Goal: Information Seeking & Learning: Check status

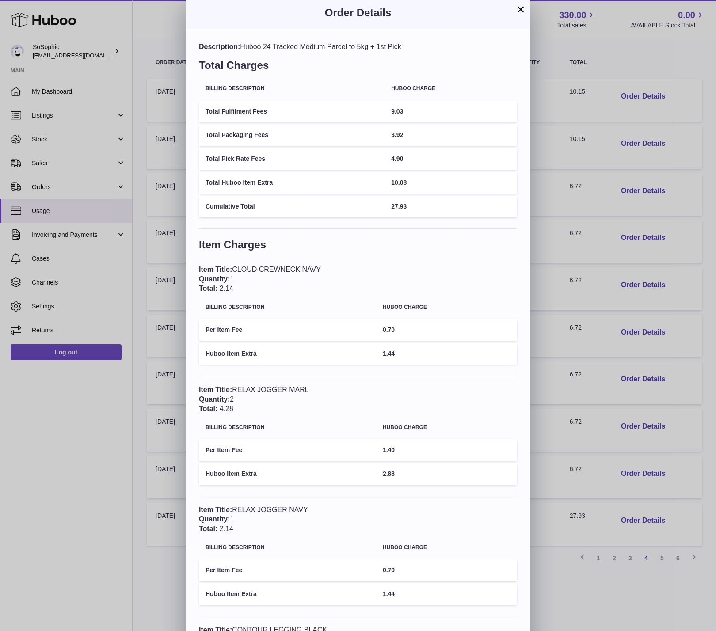
scroll to position [5, 0]
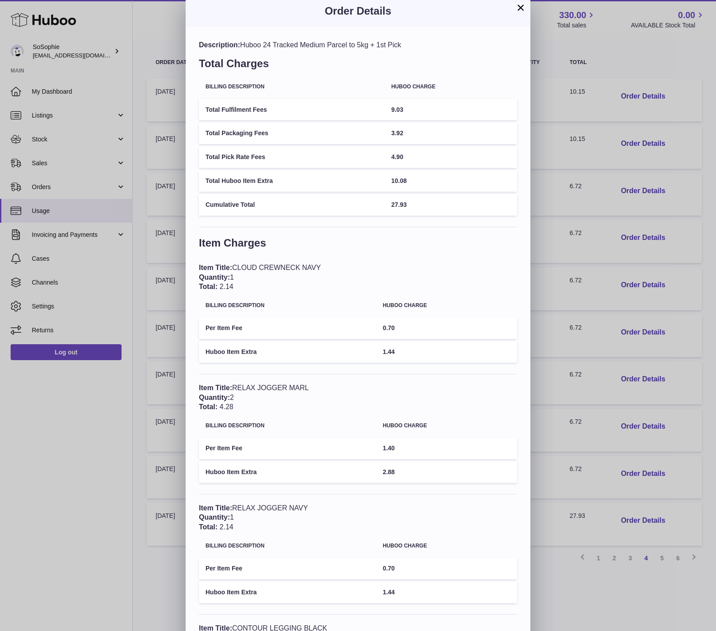
click at [519, 9] on button "×" at bounding box center [520, 7] width 11 height 11
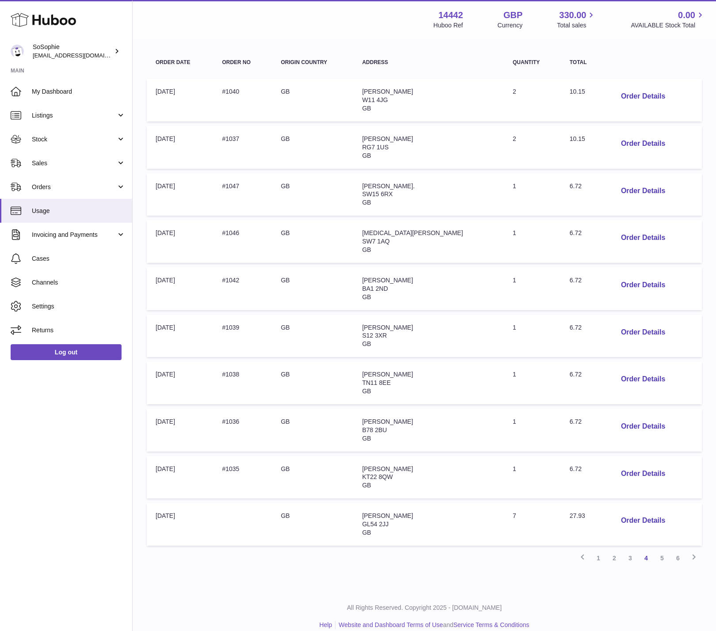
scroll to position [0, 0]
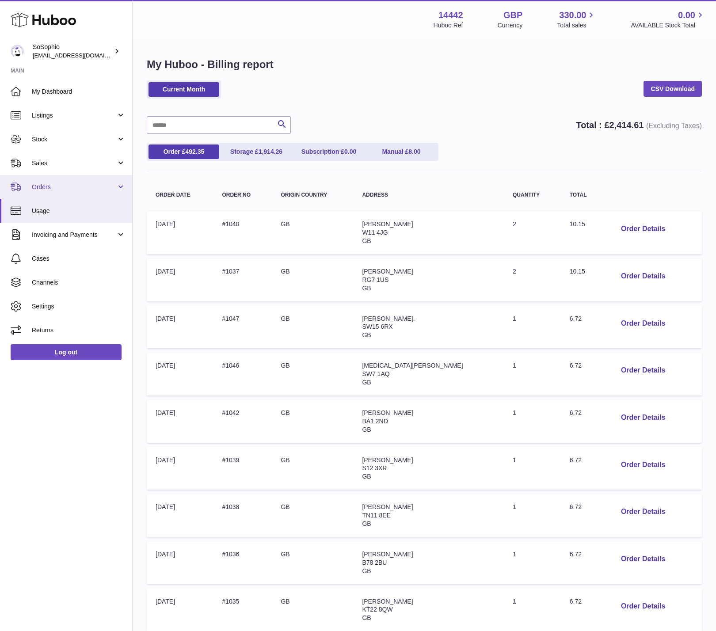
click at [92, 185] on span "Orders" at bounding box center [74, 187] width 84 height 8
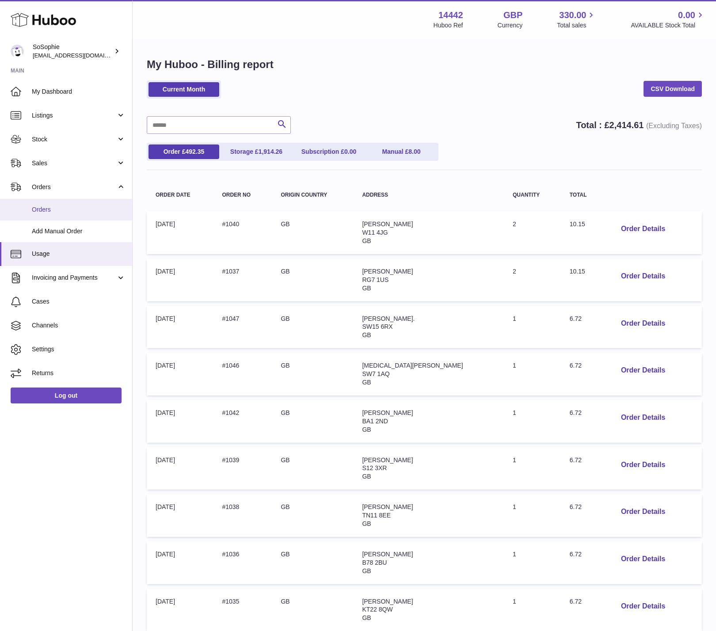
click at [85, 212] on span "Orders" at bounding box center [79, 209] width 94 height 8
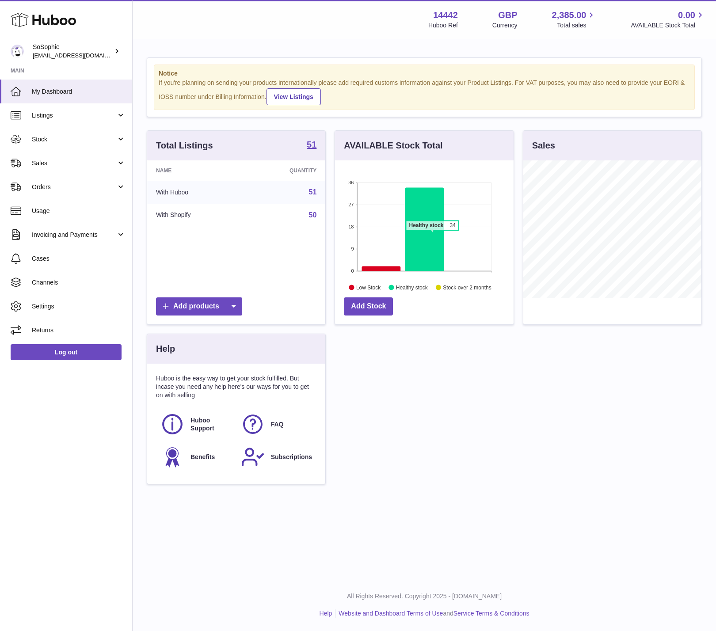
scroll to position [138, 178]
click at [380, 269] on icon at bounding box center [381, 268] width 39 height 5
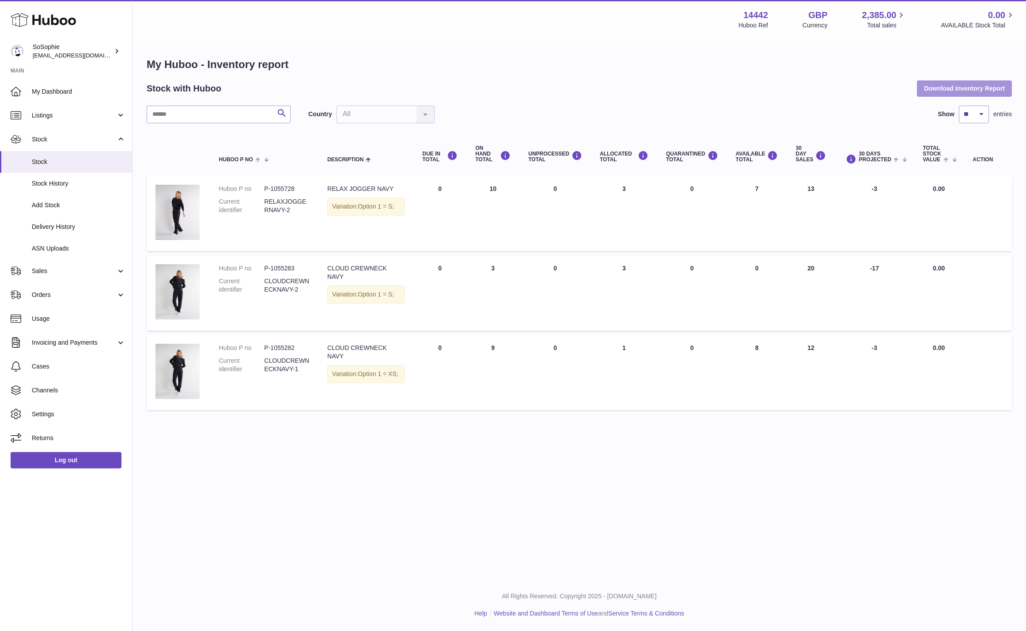
click at [715, 88] on button "Download Inventory Report" at bounding box center [964, 88] width 95 height 16
click at [31, 293] on link "Orders" at bounding box center [66, 295] width 132 height 24
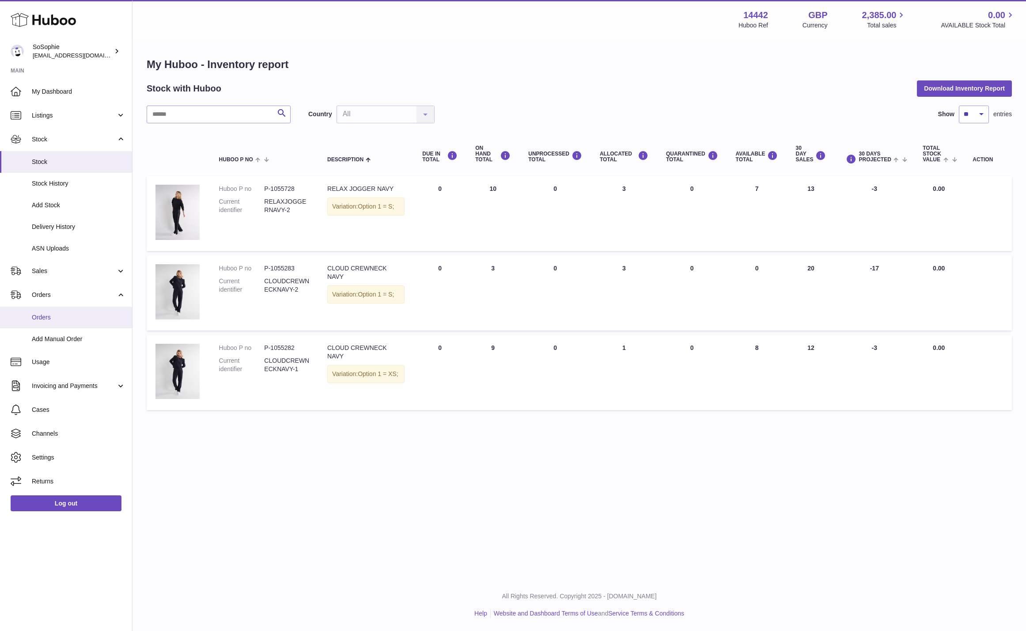
click at [56, 320] on span "Orders" at bounding box center [79, 317] width 94 height 8
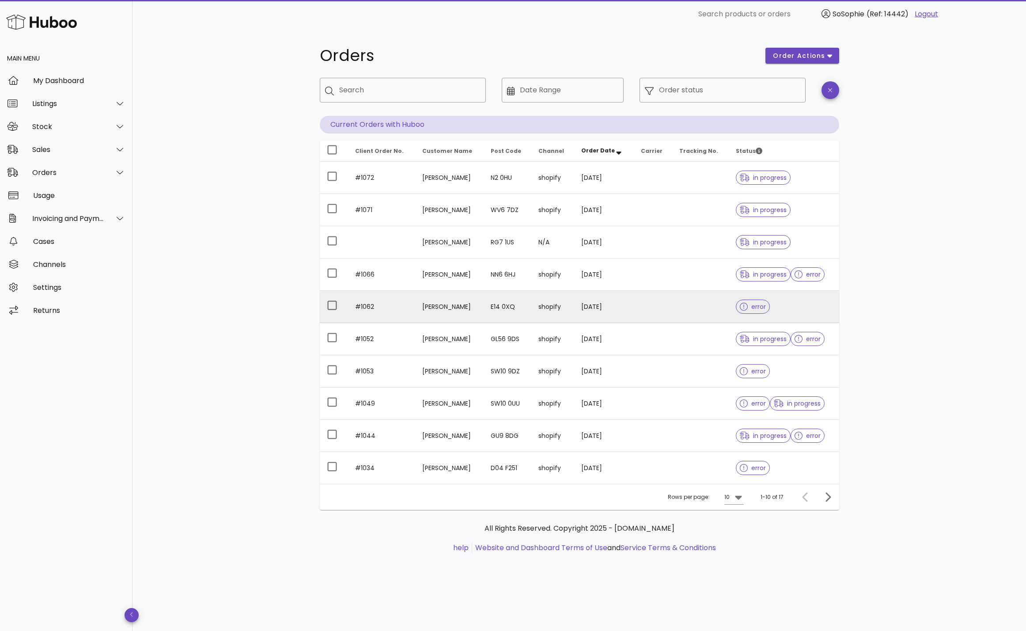
click at [736, 307] on span "error" at bounding box center [753, 306] width 34 height 14
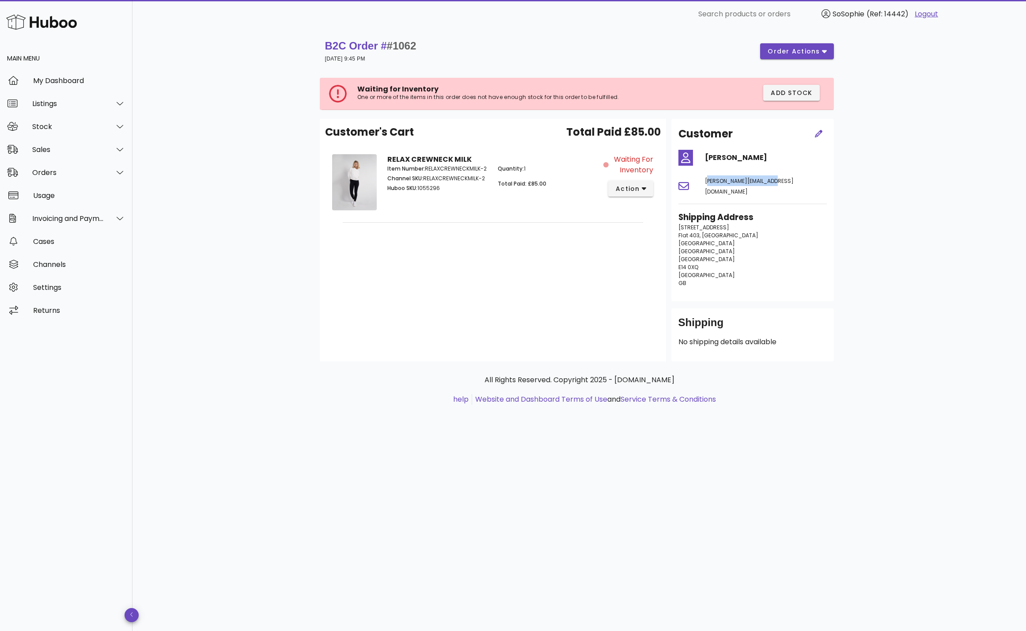
drag, startPoint x: 706, startPoint y: 181, endPoint x: 776, endPoint y: 185, distance: 69.9
click at [776, 185] on div "elise@theredengine.com" at bounding box center [766, 186] width 133 height 32
copy span "elise@theredengine.com"
drag, startPoint x: 388, startPoint y: 157, endPoint x: 437, endPoint y: 162, distance: 49.3
click at [437, 162] on div "RELAX CREWNECK MILK Item Number: RELAXCREWNECKMILK-2 Channel SKU: RELAXCREWNECK…" at bounding box center [492, 184] width 221 height 70
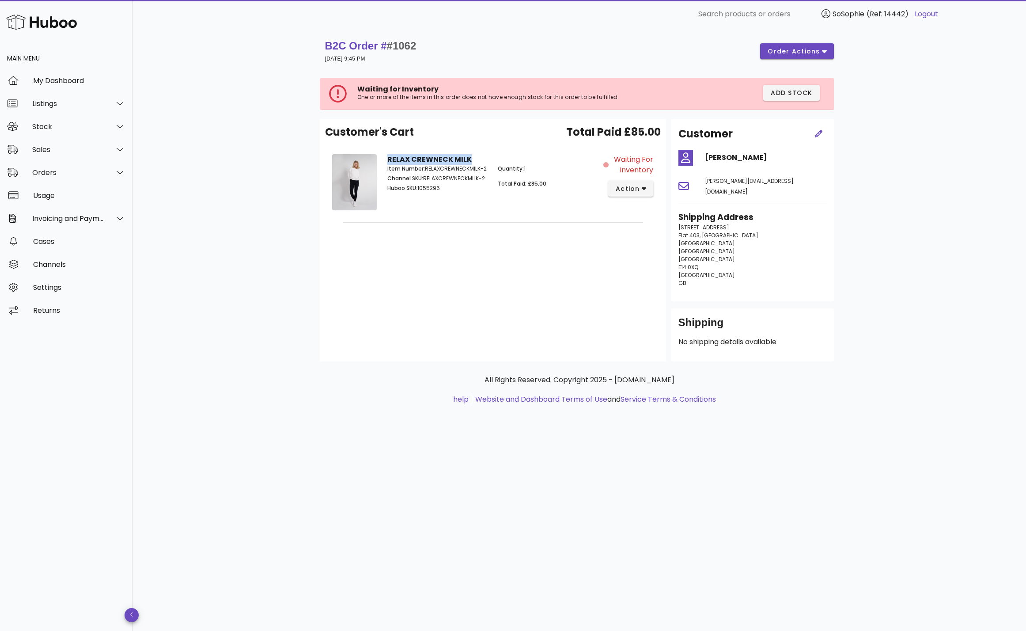
copy strong "RELAX CREWNECK MILK"
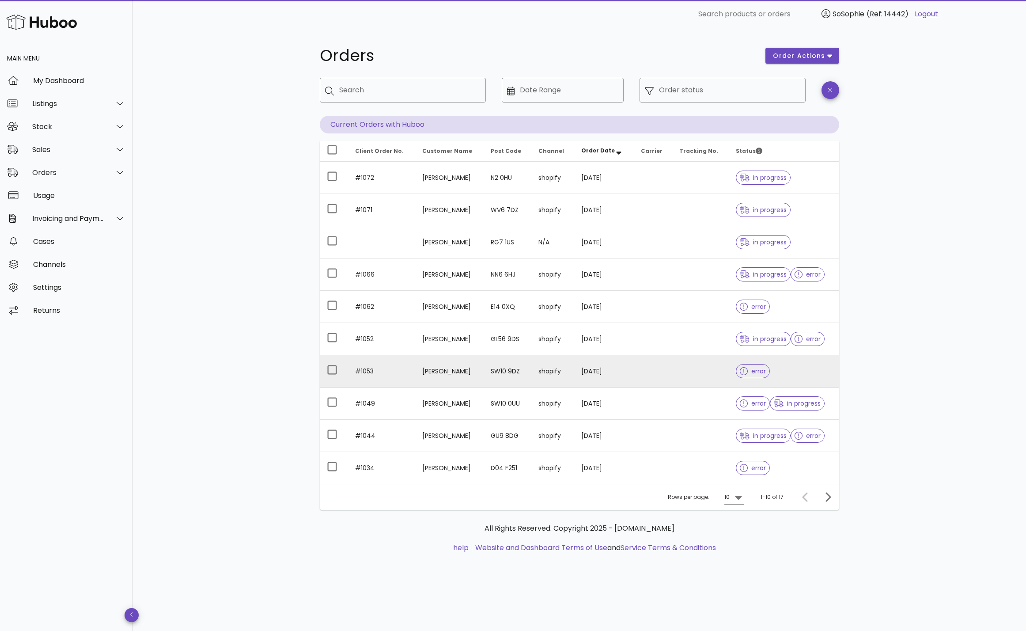
click at [602, 372] on td "[DATE]" at bounding box center [604, 371] width 60 height 32
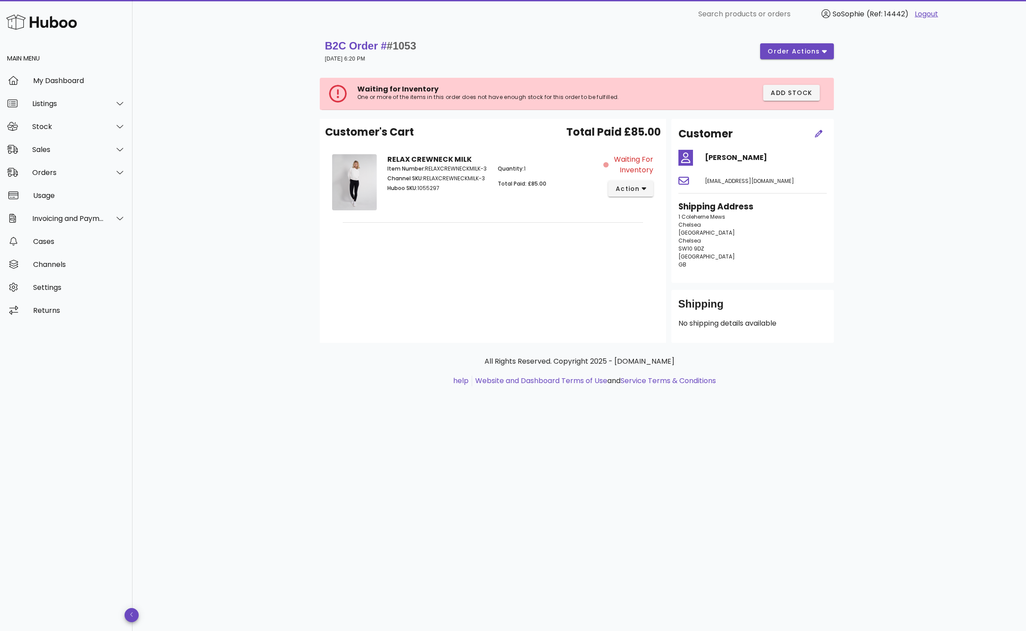
click at [723, 182] on span "gracericci@icloud.com" at bounding box center [749, 181] width 89 height 8
drag, startPoint x: 704, startPoint y: 182, endPoint x: 771, endPoint y: 181, distance: 66.7
click at [771, 181] on div "gracericci@icloud.com" at bounding box center [766, 180] width 133 height 21
copy span "gracericci@icloud.com"
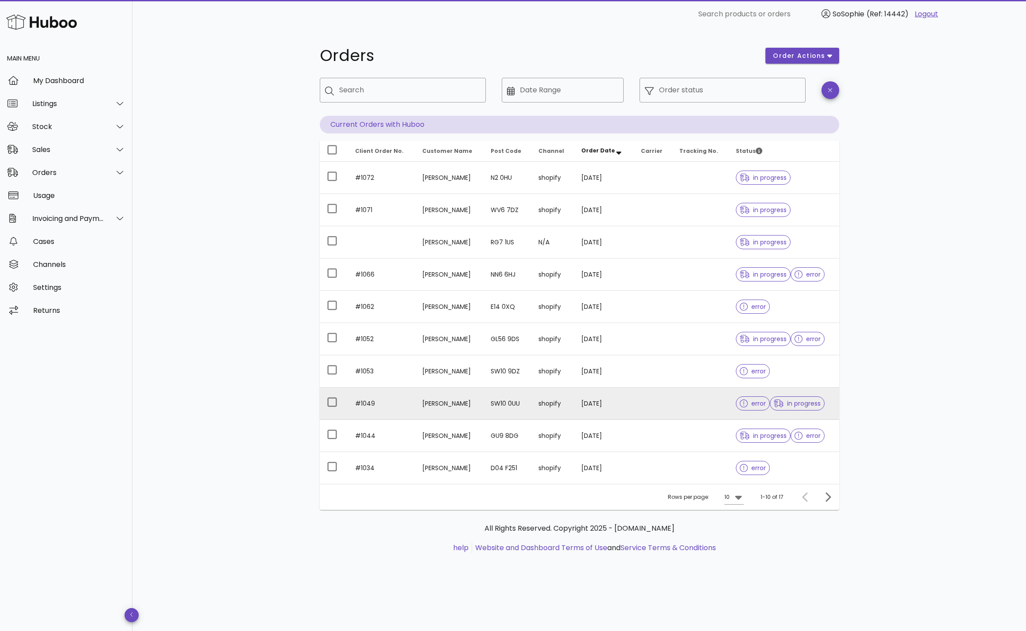
click at [635, 409] on td at bounding box center [653, 403] width 38 height 32
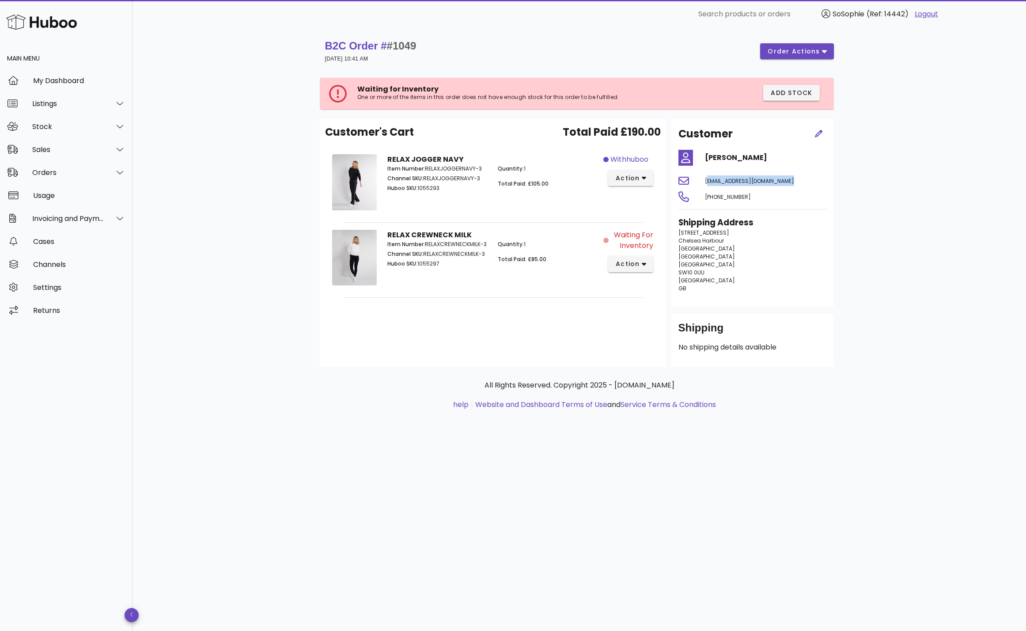
drag, startPoint x: 705, startPoint y: 181, endPoint x: 769, endPoint y: 186, distance: 64.2
click at [769, 186] on div "Customer Caroline Brown carolinelbrown@me.com +447771568050 Shipping Address 13…" at bounding box center [752, 213] width 163 height 188
copy div "carolinelbrown@me.com"
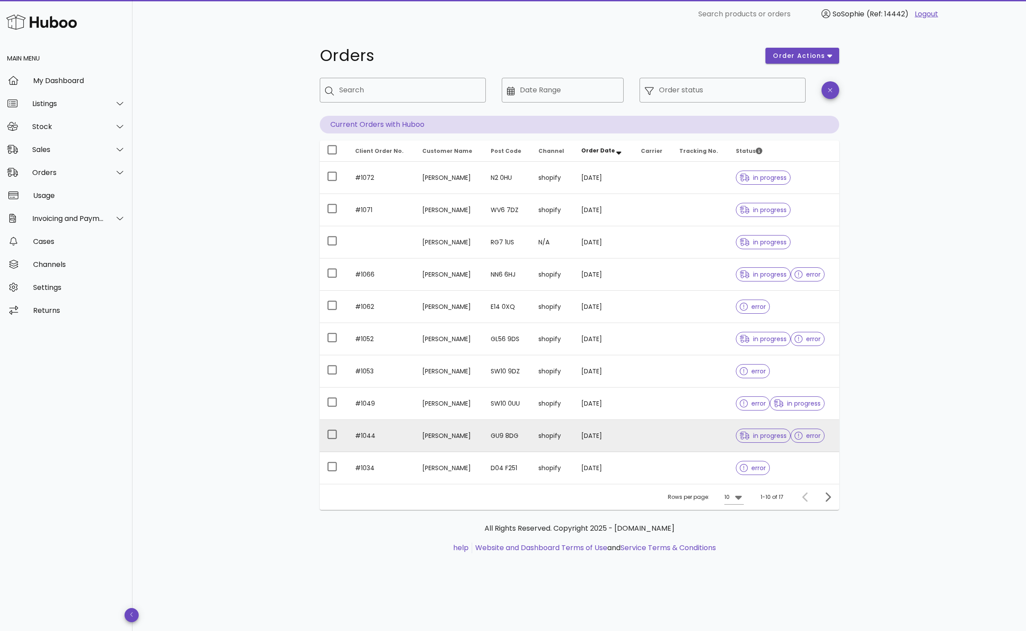
click at [438, 438] on td "Claudia Harrison" at bounding box center [449, 436] width 68 height 32
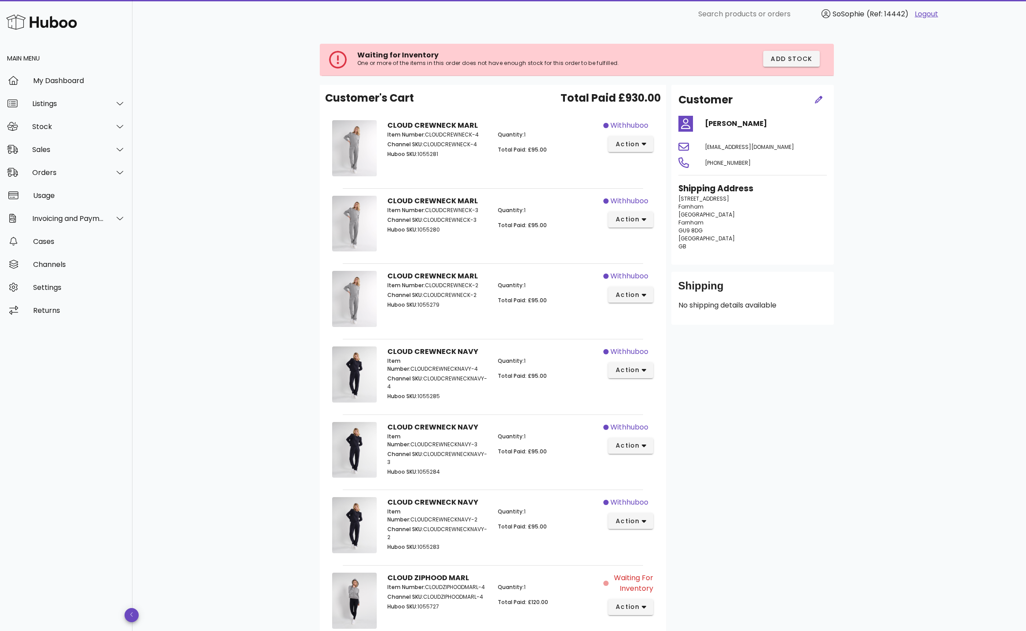
scroll to position [38, 0]
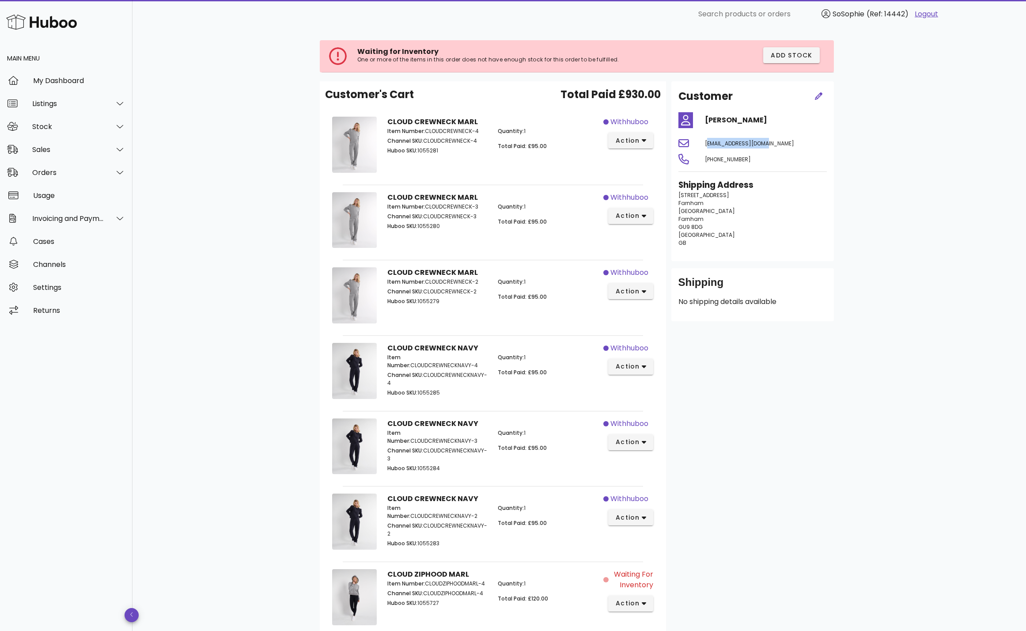
drag, startPoint x: 704, startPoint y: 142, endPoint x: 765, endPoint y: 147, distance: 61.1
click at [768, 147] on div "clomoho@hotmail.com" at bounding box center [766, 143] width 133 height 21
copy span "clomoho@hotmail.com"
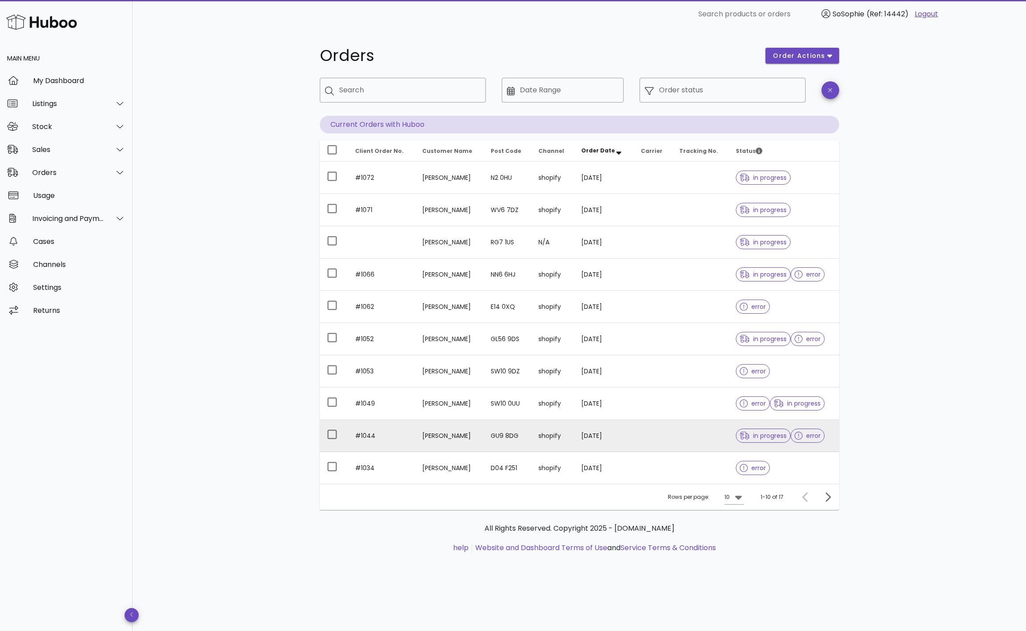
click at [531, 439] on td "GU9 8DG" at bounding box center [508, 436] width 48 height 32
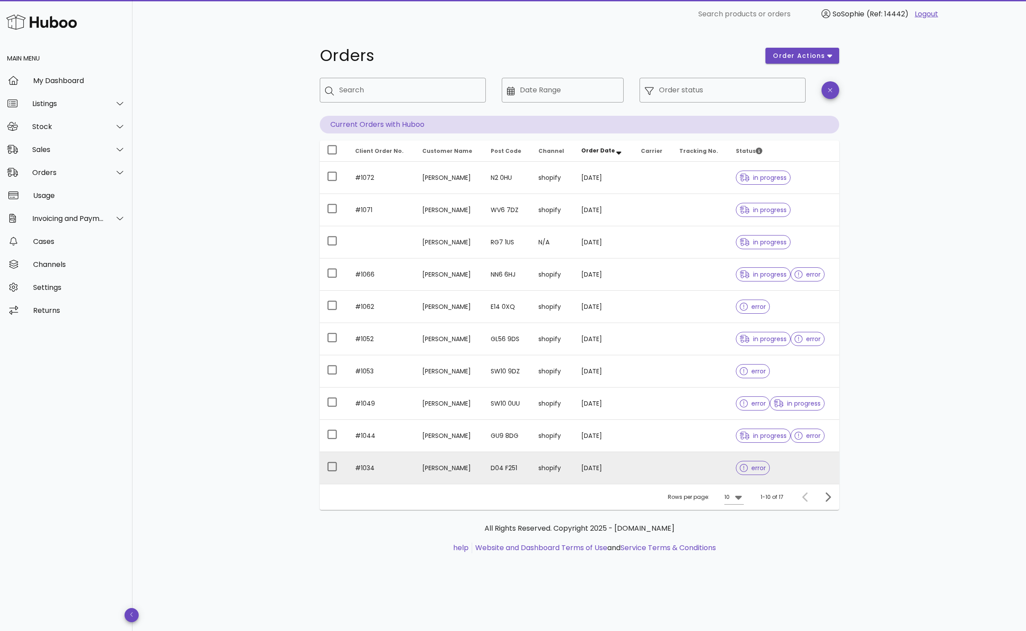
click at [700, 460] on td at bounding box center [700, 468] width 57 height 32
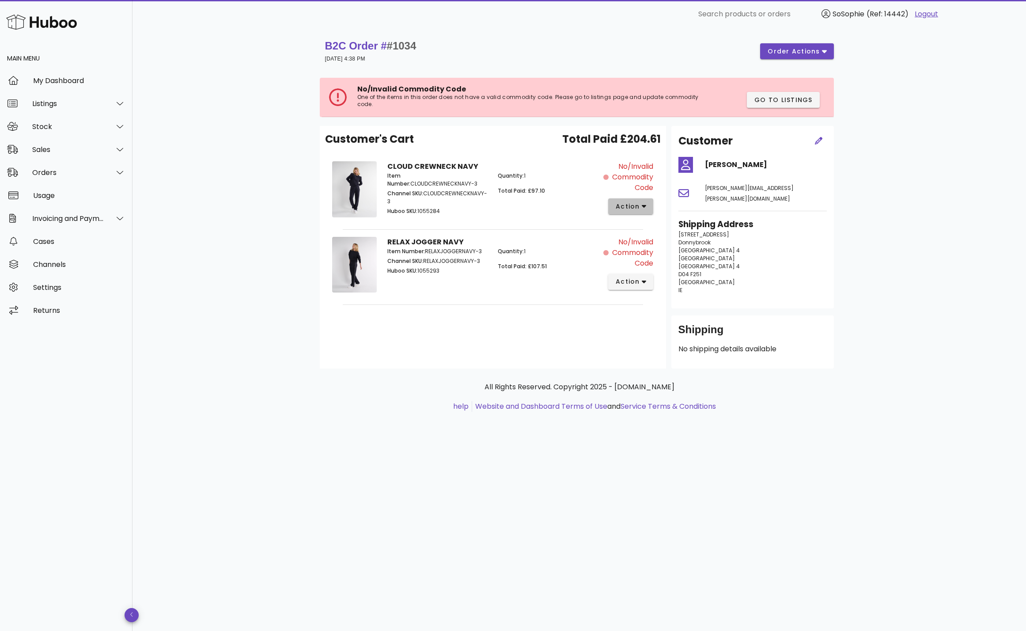
click at [639, 207] on span "action" at bounding box center [627, 206] width 25 height 9
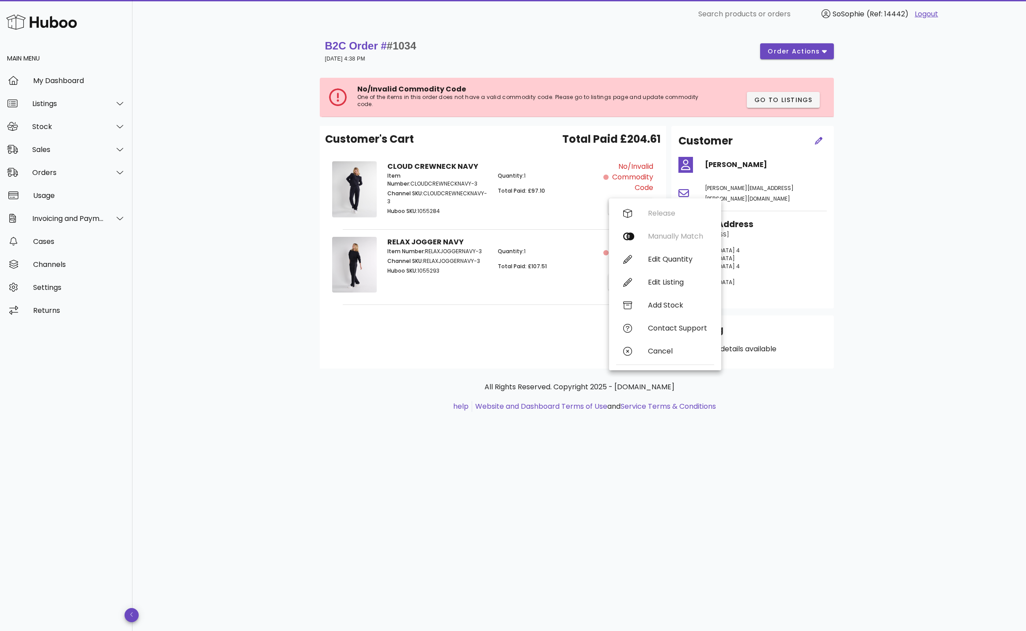
click at [558, 203] on div "Quantity: 1 Total Paid: £97.10" at bounding box center [547, 195] width 111 height 56
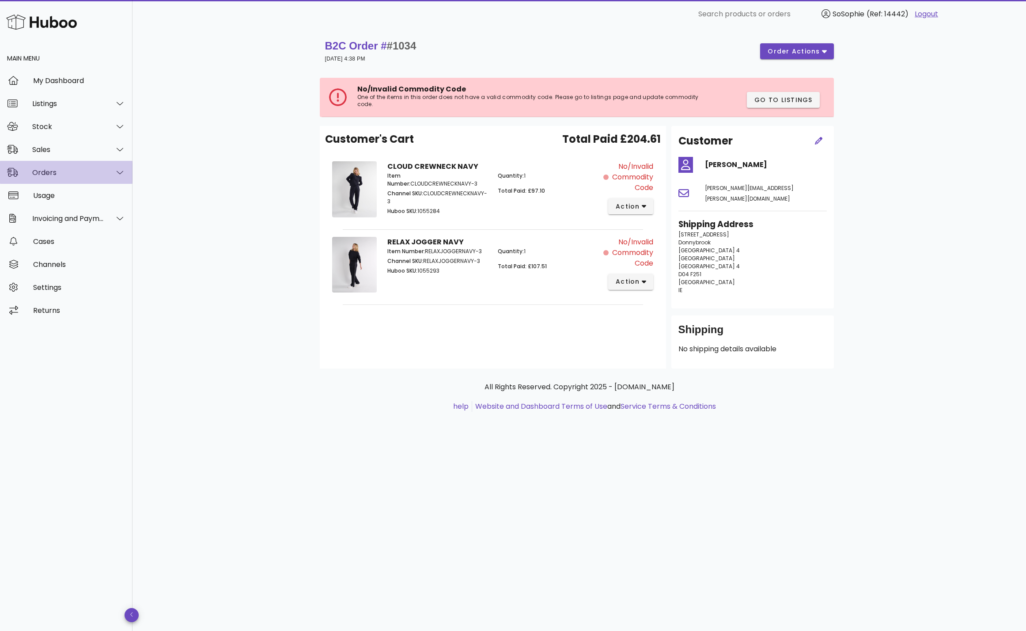
click at [61, 177] on div "Orders" at bounding box center [66, 172] width 133 height 23
click at [59, 197] on div "Orders" at bounding box center [79, 194] width 94 height 8
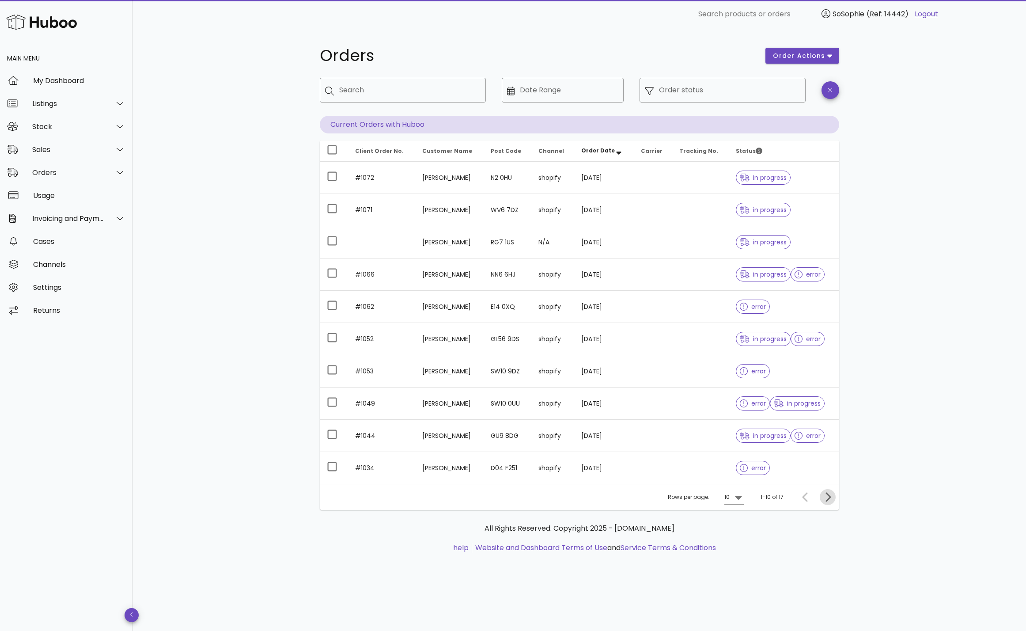
click at [831, 496] on icon "Next page" at bounding box center [827, 497] width 11 height 11
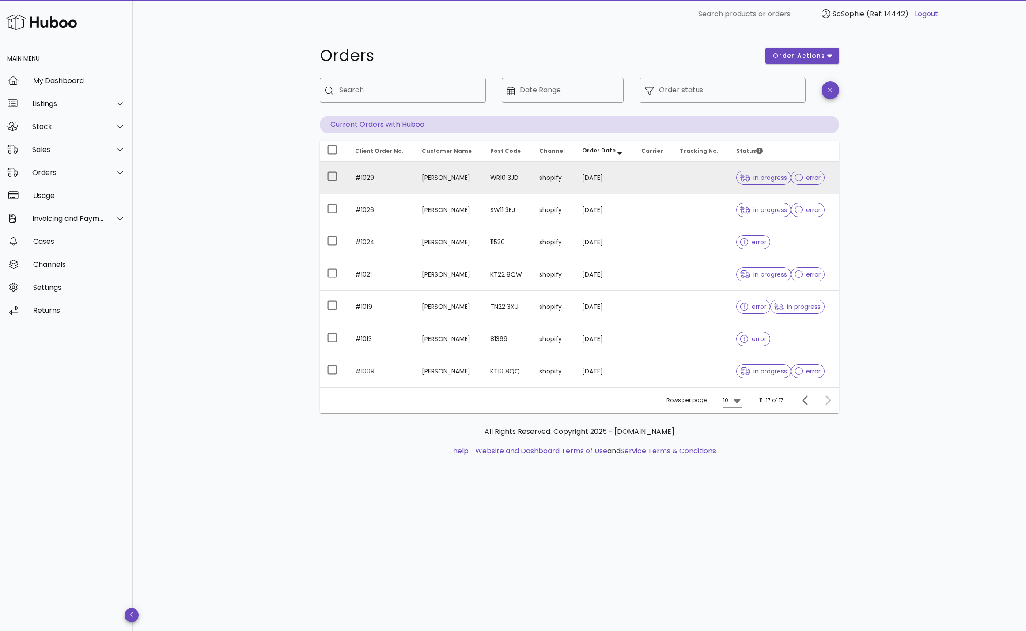
click at [521, 185] on td "WR10 3JD" at bounding box center [507, 178] width 49 height 32
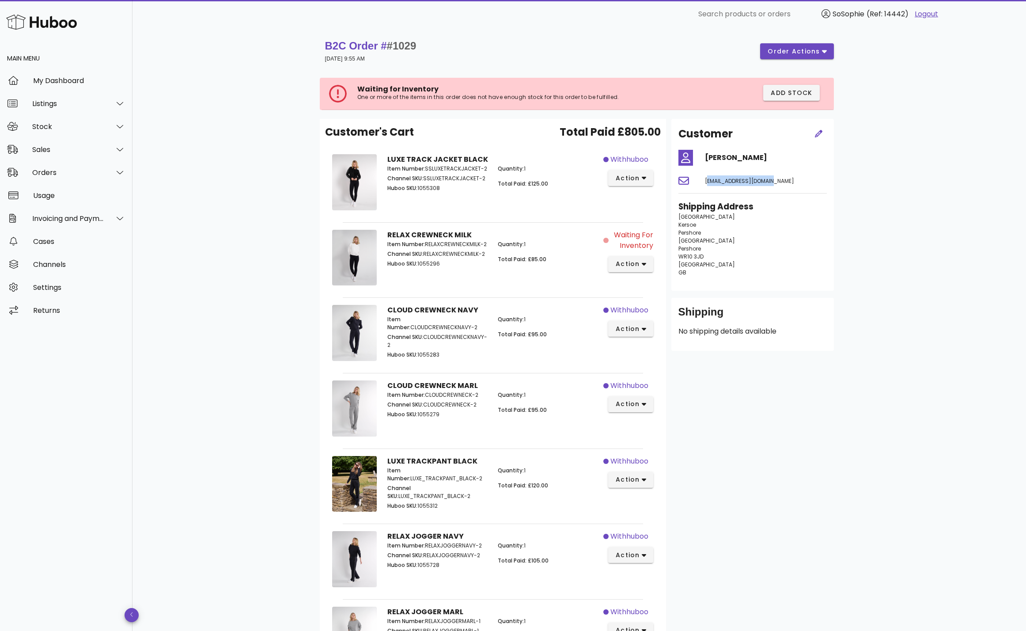
drag, startPoint x: 706, startPoint y: 181, endPoint x: 777, endPoint y: 183, distance: 71.1
click at [777, 183] on div "hannahleon2@gmail.com" at bounding box center [766, 180] width 133 height 21
copy span "hannahleon2@gmail.com"
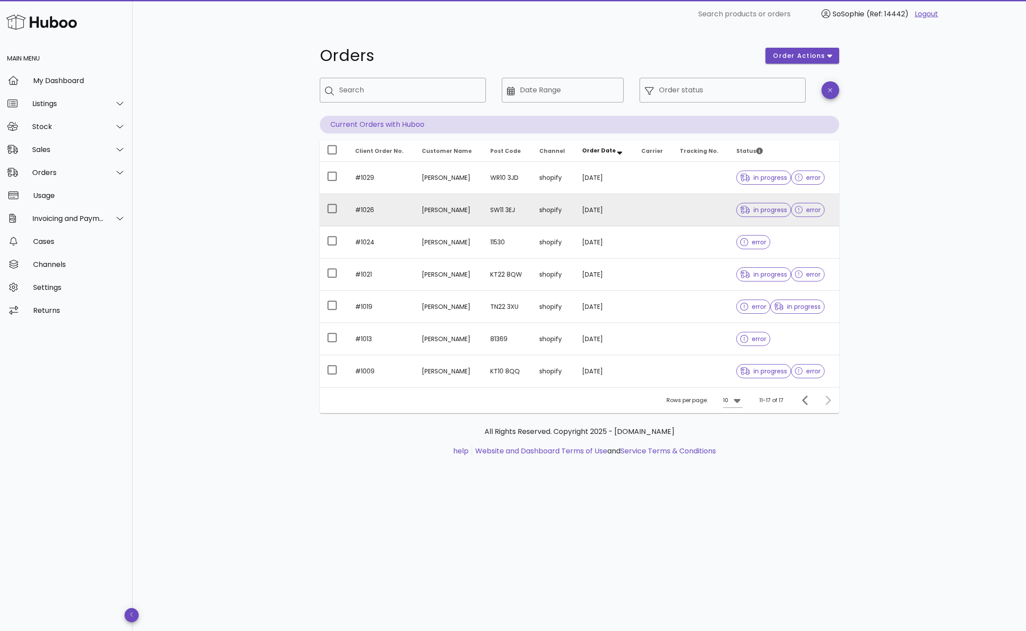
click at [454, 207] on td "Hannah Daniel" at bounding box center [449, 210] width 68 height 32
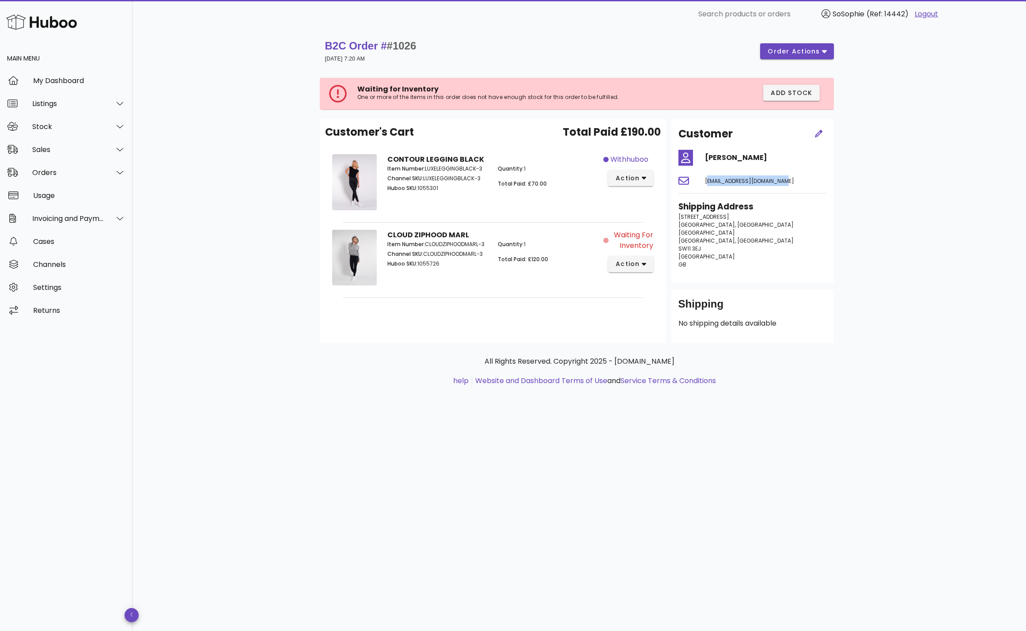
drag, startPoint x: 705, startPoint y: 181, endPoint x: 779, endPoint y: 185, distance: 73.9
click at [779, 185] on div "hannahldaniel@outlook.com" at bounding box center [766, 180] width 133 height 21
copy span "hannahldaniel@outlook.com"
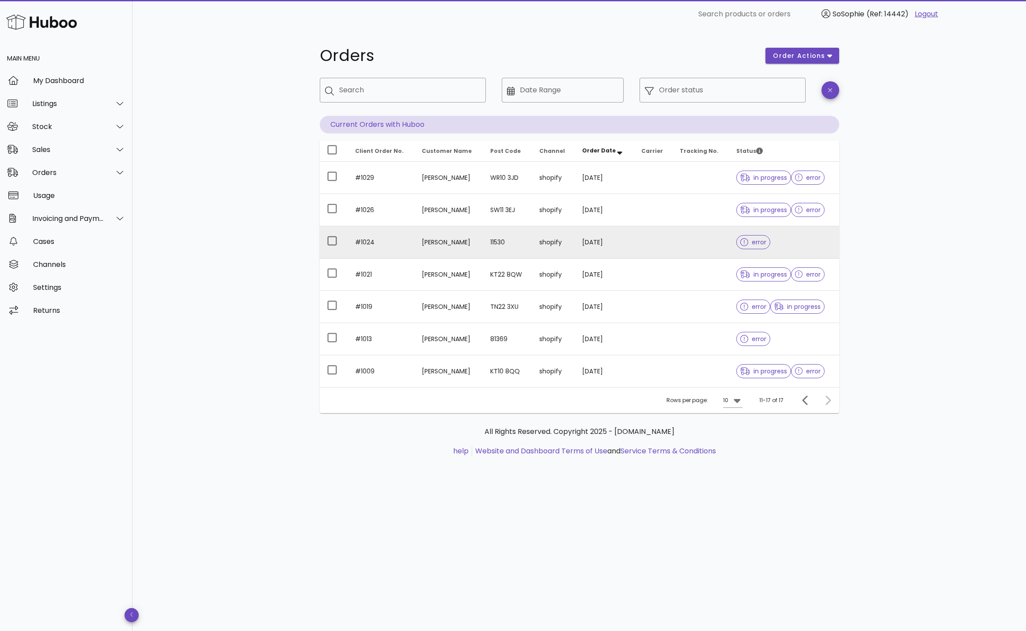
click at [602, 250] on td "06/09/2025" at bounding box center [605, 242] width 60 height 32
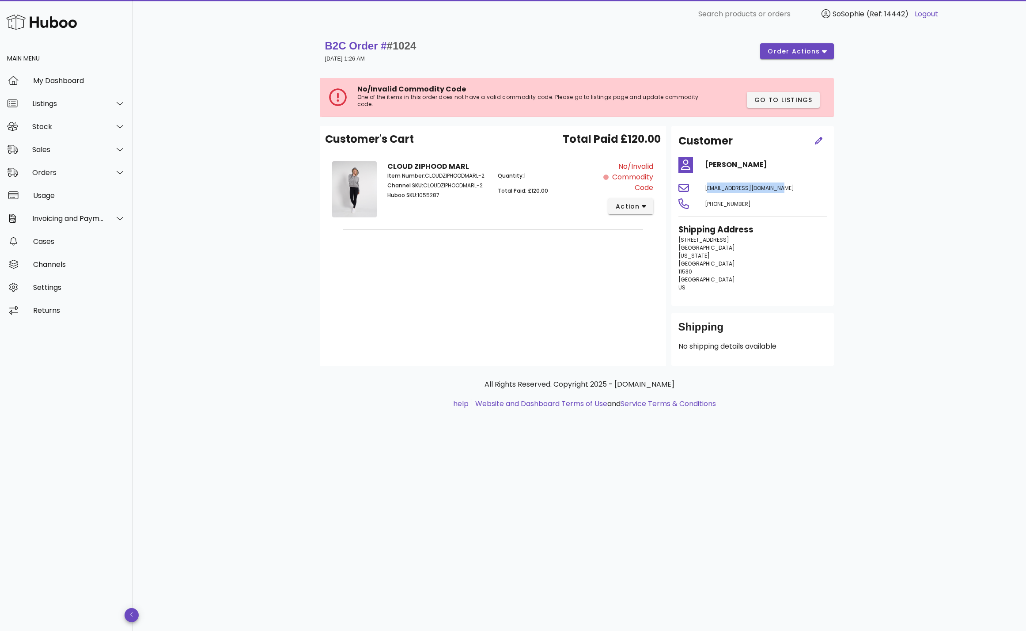
drag, startPoint x: 705, startPoint y: 187, endPoint x: 793, endPoint y: 189, distance: 87.9
click at [796, 189] on div "simonapapazian@yahoo.com" at bounding box center [766, 187] width 133 height 21
copy span "simonapapazian@yahoo.com"
click at [57, 174] on div "Orders" at bounding box center [68, 172] width 72 height 8
click at [60, 195] on div "Orders" at bounding box center [79, 194] width 94 height 8
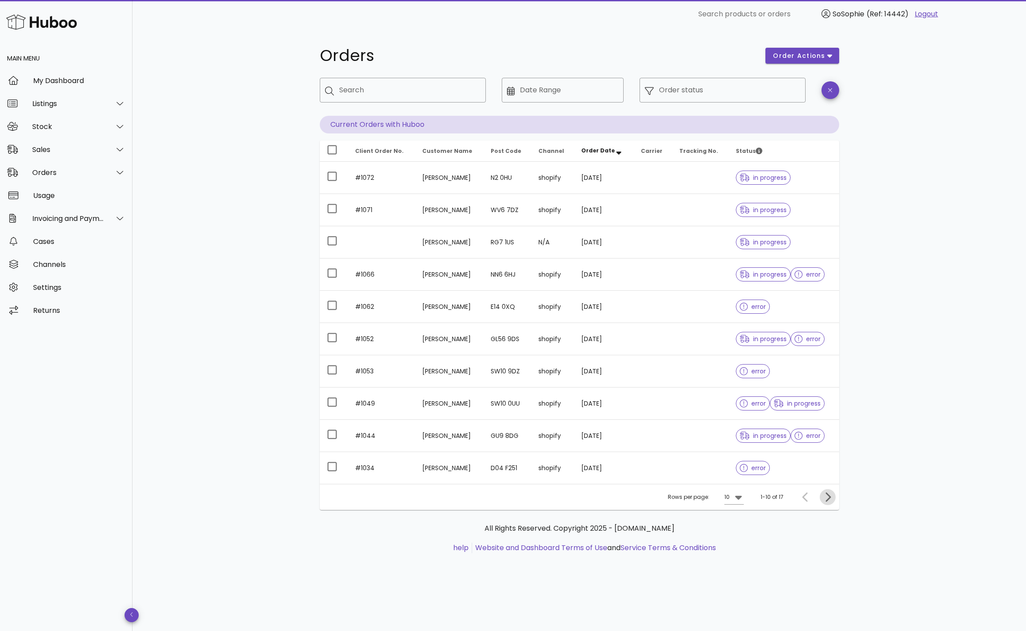
click at [832, 496] on icon "Next page" at bounding box center [827, 497] width 11 height 11
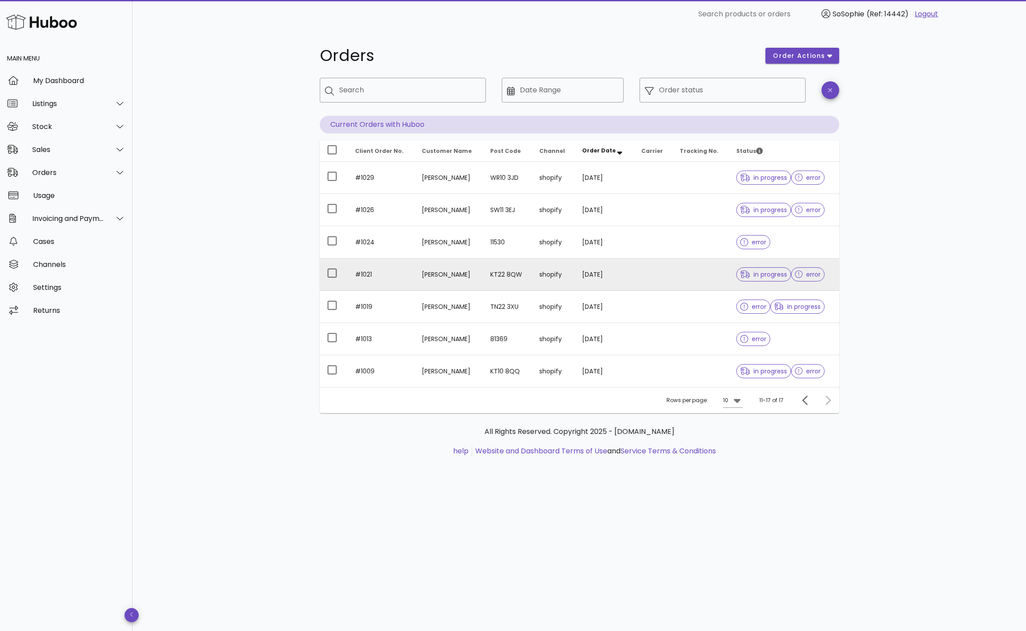
click at [532, 279] on td "KT22 8QW" at bounding box center [507, 274] width 49 height 32
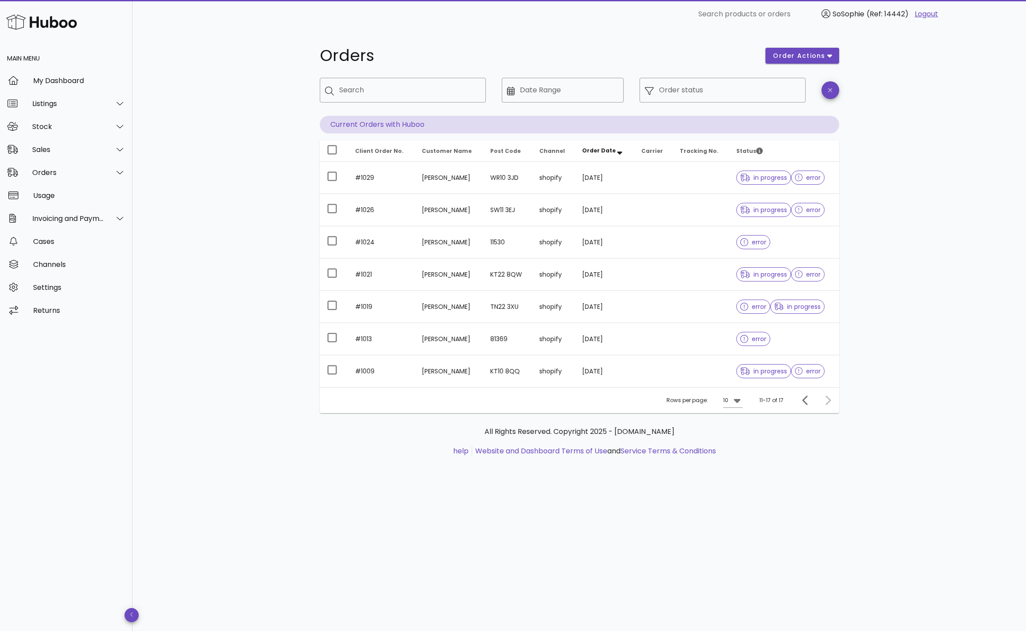
click at [830, 398] on div at bounding box center [826, 400] width 19 height 16
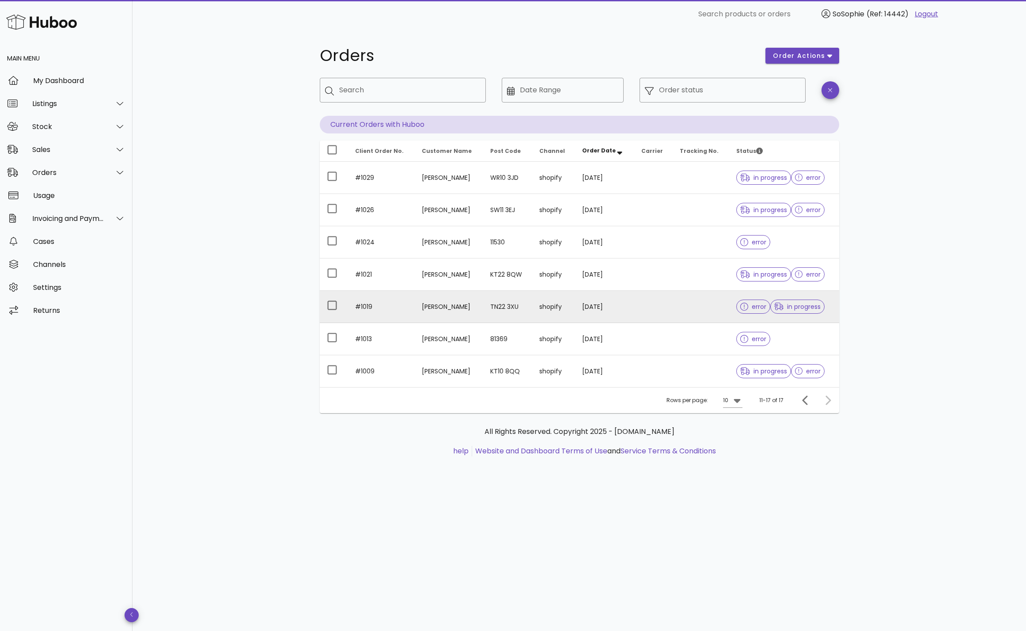
click at [482, 307] on td "[PERSON_NAME]" at bounding box center [449, 307] width 68 height 32
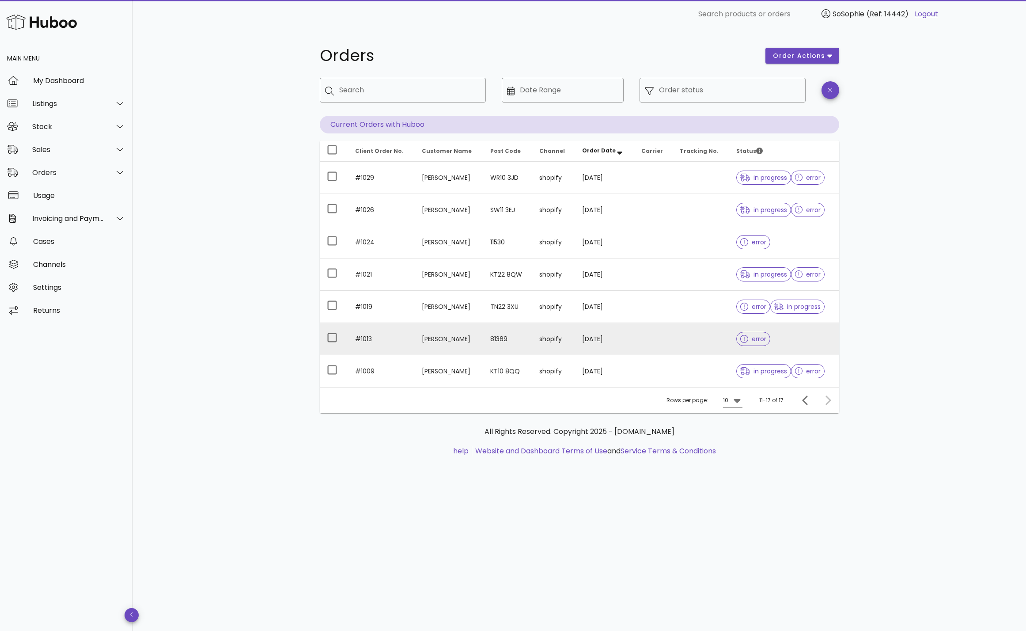
click at [420, 344] on td "[PERSON_NAME]" at bounding box center [449, 339] width 68 height 32
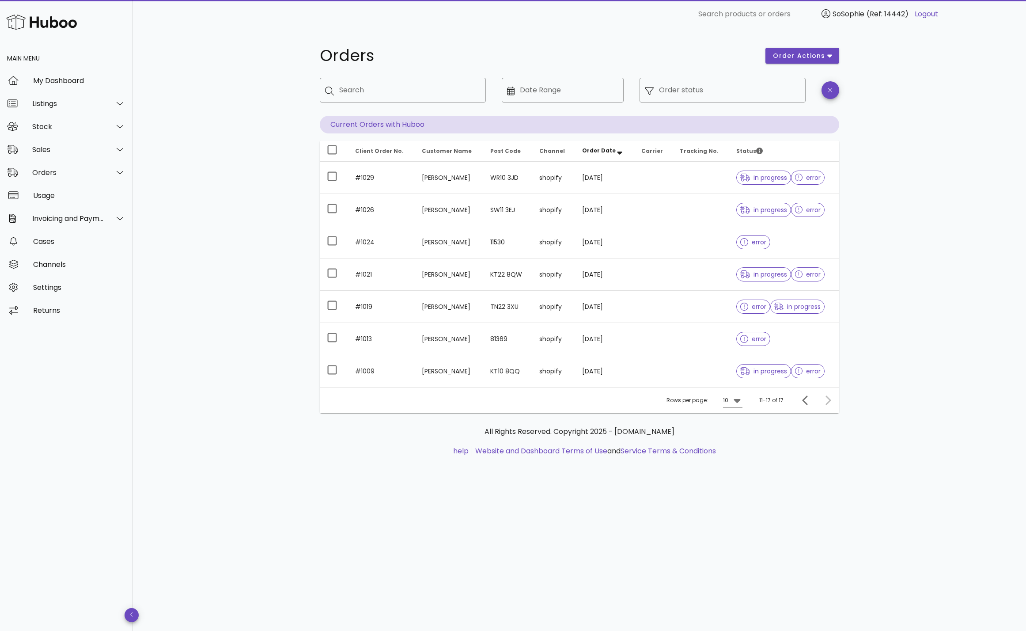
click at [429, 373] on td "[PERSON_NAME]" at bounding box center [449, 371] width 68 height 32
click at [69, 130] on div "Stock" at bounding box center [68, 126] width 72 height 8
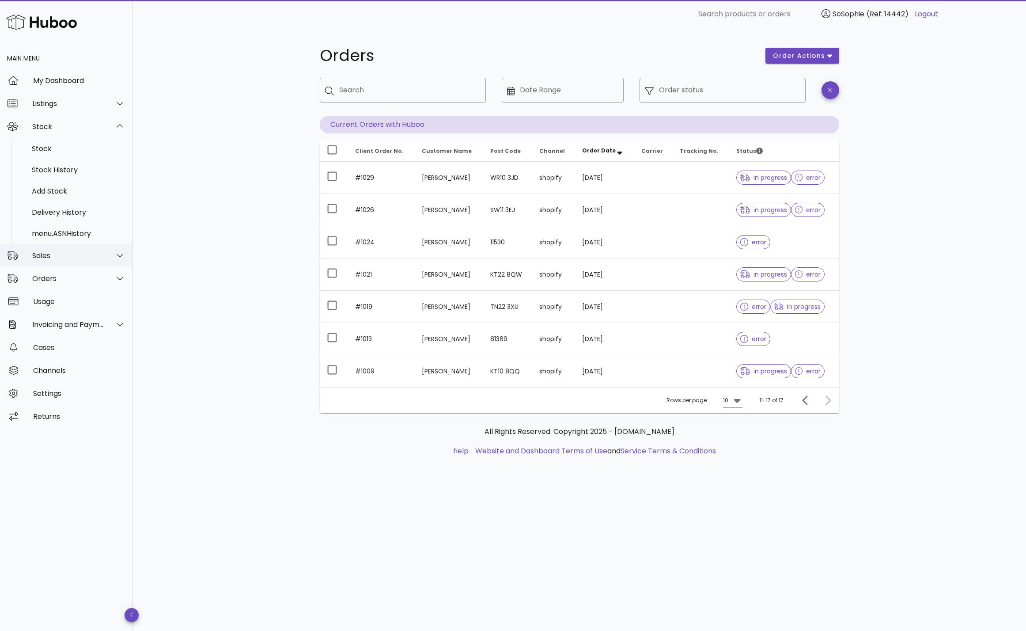
click at [76, 252] on div "Sales" at bounding box center [68, 255] width 72 height 8
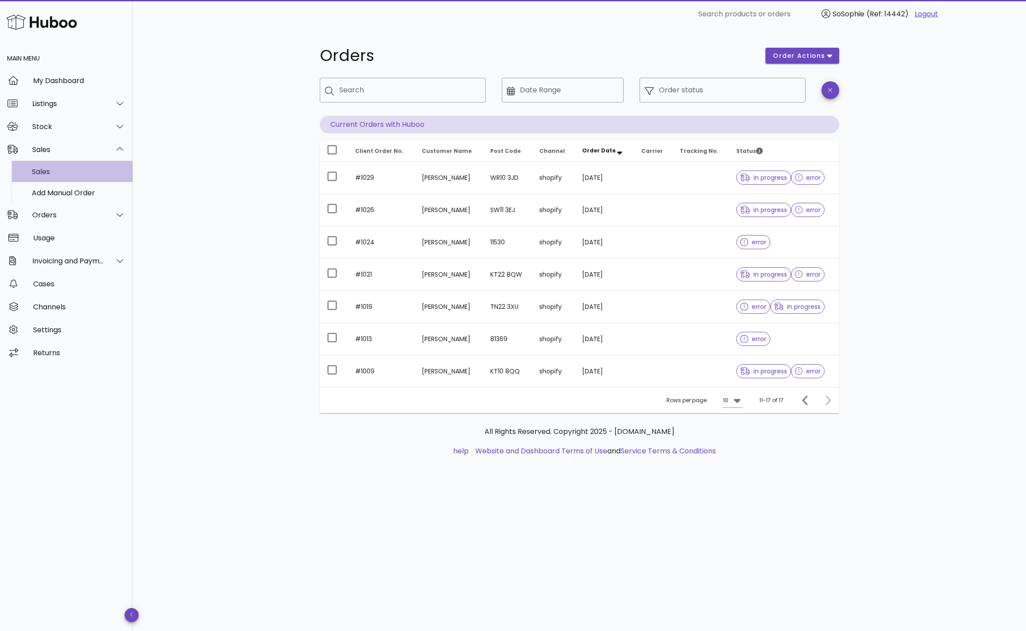
click at [59, 165] on div "Sales" at bounding box center [79, 171] width 94 height 19
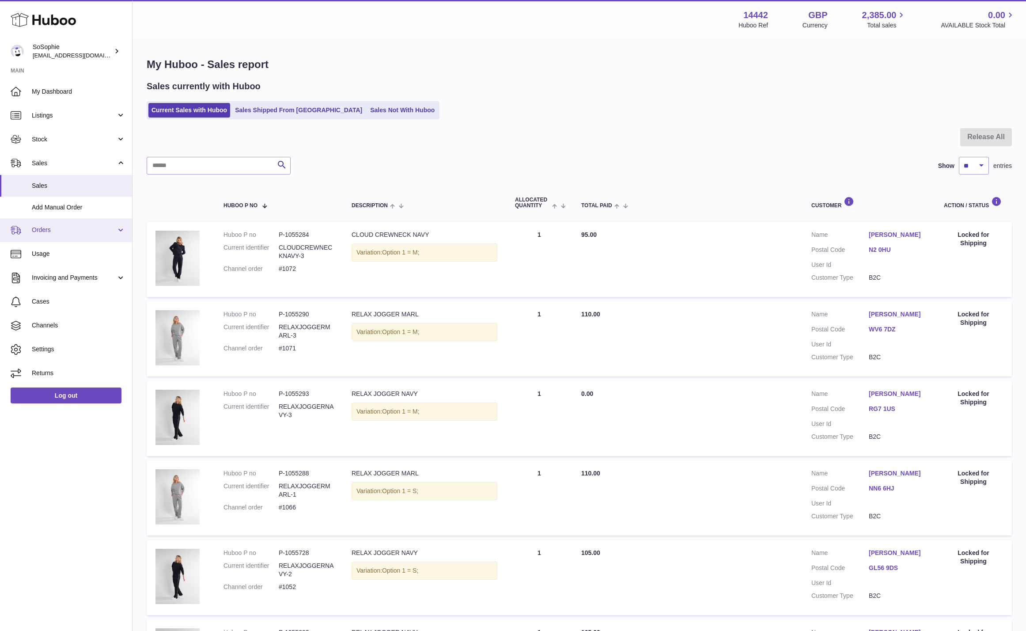
click at [60, 234] on span "Orders" at bounding box center [74, 230] width 84 height 8
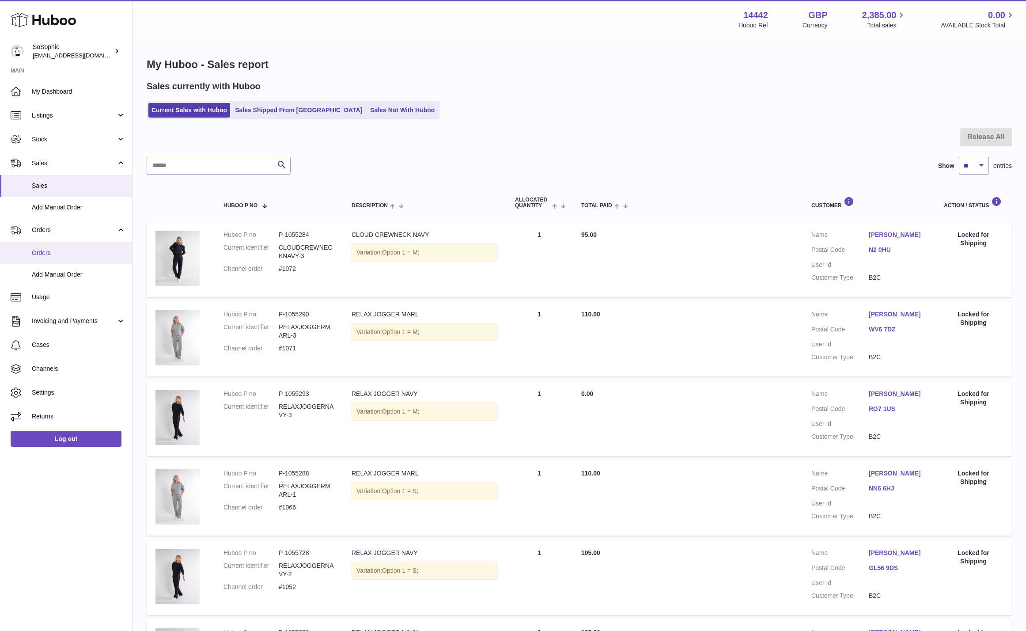
click at [62, 255] on span "Orders" at bounding box center [79, 253] width 94 height 8
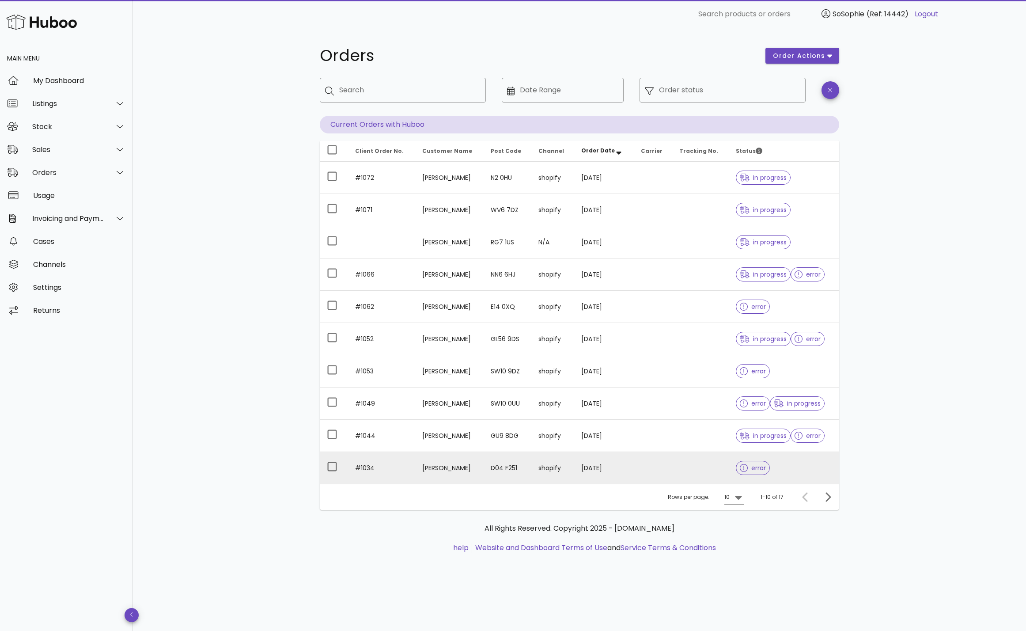
click at [574, 470] on td "shopify" at bounding box center [552, 468] width 42 height 32
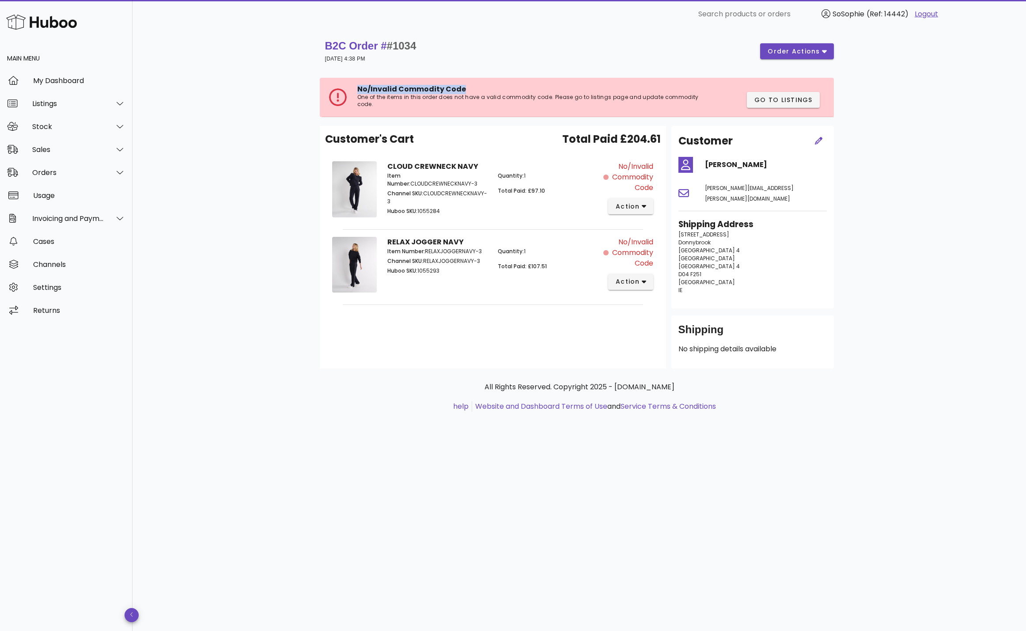
drag, startPoint x: 462, startPoint y: 88, endPoint x: 385, endPoint y: 80, distance: 76.8
click at [385, 80] on div "No/Invalid Commodity Code One of the items in this order does not have a valid …" at bounding box center [578, 97] width 512 height 39
copy span "No/Invalid Commodity Code"
click at [787, 50] on span "order actions" at bounding box center [793, 51] width 53 height 9
drag, startPoint x: 702, startPoint y: 52, endPoint x: 694, endPoint y: 52, distance: 8.0
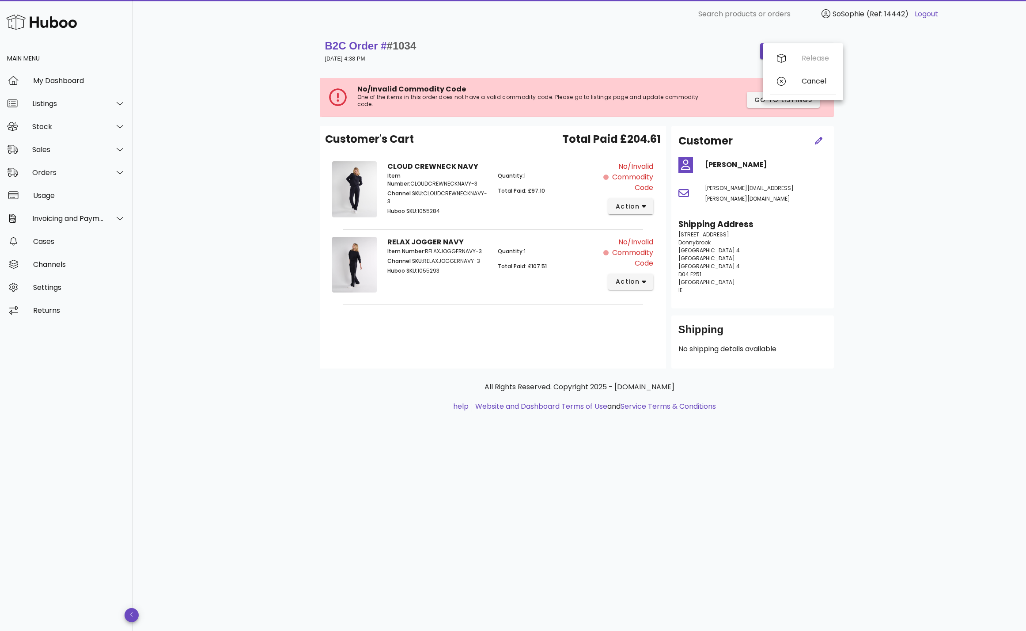
click at [702, 52] on div "B2C Order # #1034 [DATE] 4:38 PM order actions" at bounding box center [579, 51] width 509 height 25
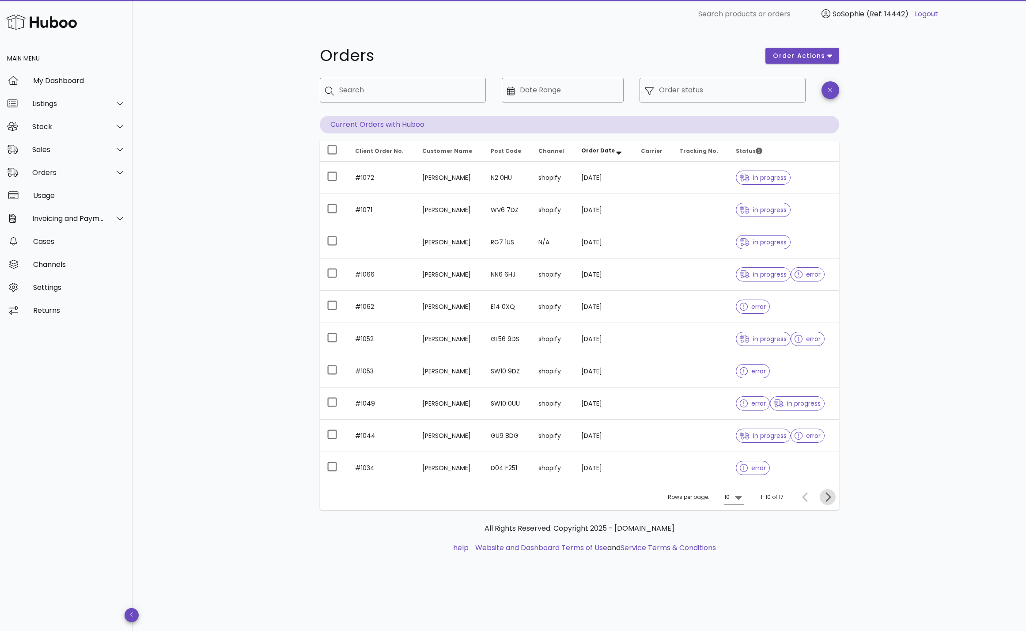
click at [826, 497] on icon "Next page" at bounding box center [827, 497] width 11 height 11
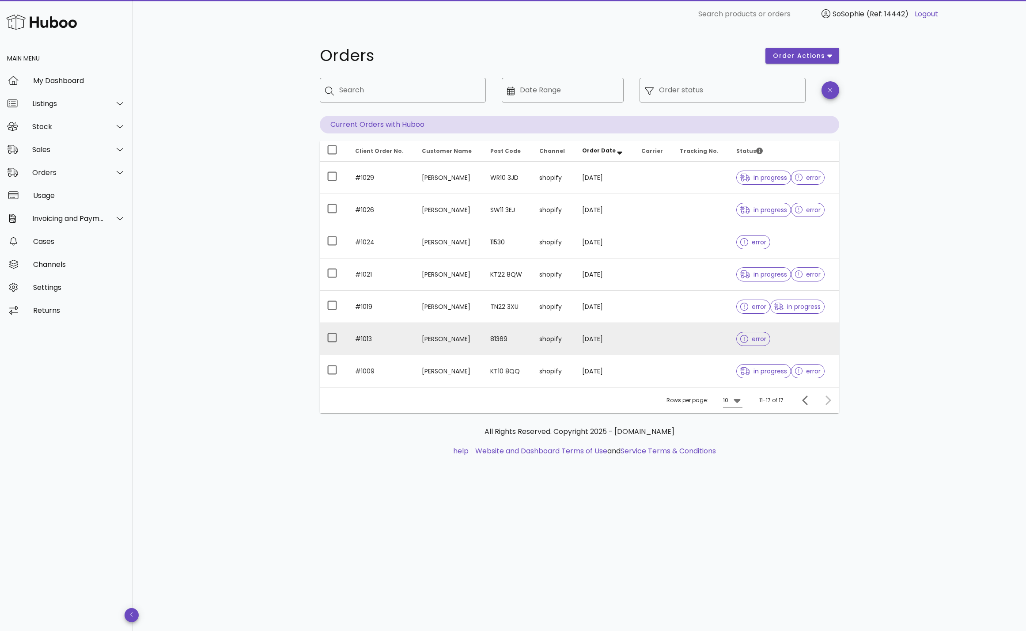
click at [589, 335] on td "[DATE]" at bounding box center [605, 339] width 60 height 32
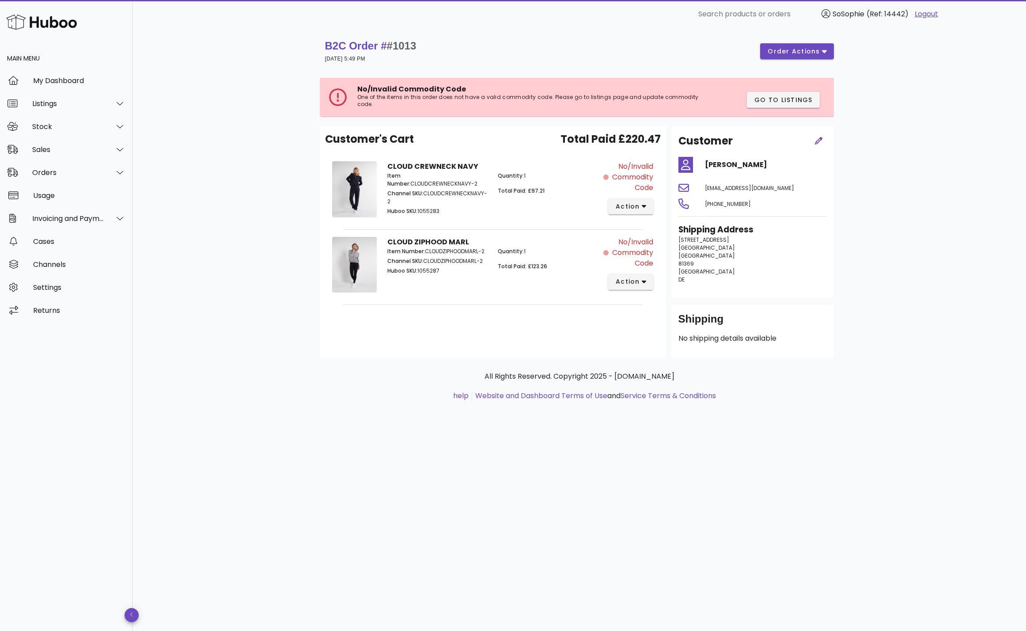
drag, startPoint x: 705, startPoint y: 165, endPoint x: 769, endPoint y: 168, distance: 64.6
click at [769, 168] on h4 "[PERSON_NAME]" at bounding box center [766, 164] width 122 height 11
copy h4 "[PERSON_NAME]"
click at [50, 172] on div "Orders" at bounding box center [68, 172] width 72 height 8
click at [55, 200] on div "Orders" at bounding box center [79, 194] width 94 height 19
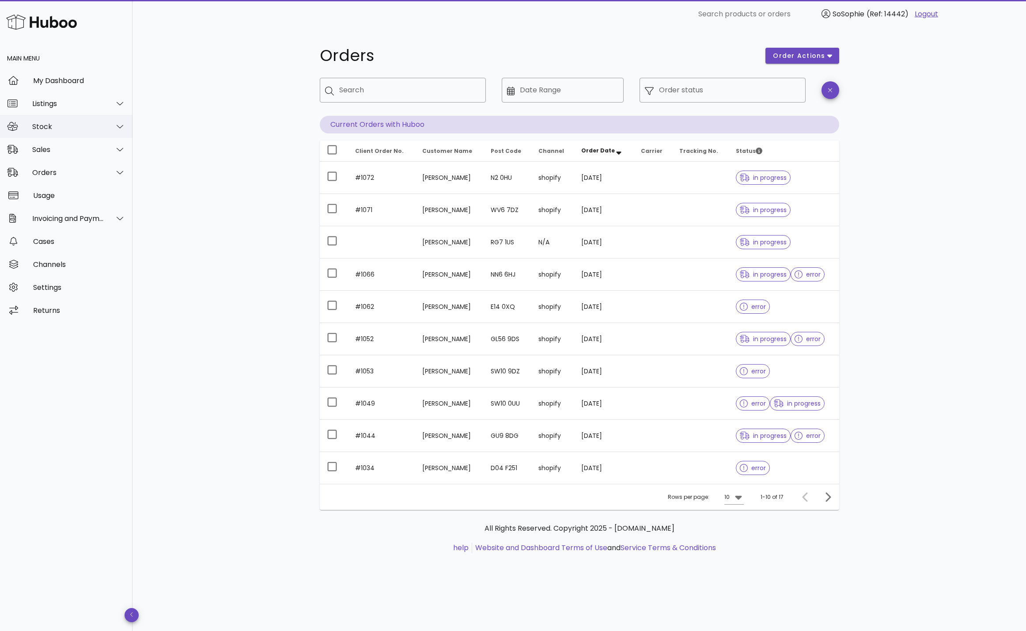
click at [76, 129] on div "Stock" at bounding box center [68, 126] width 72 height 8
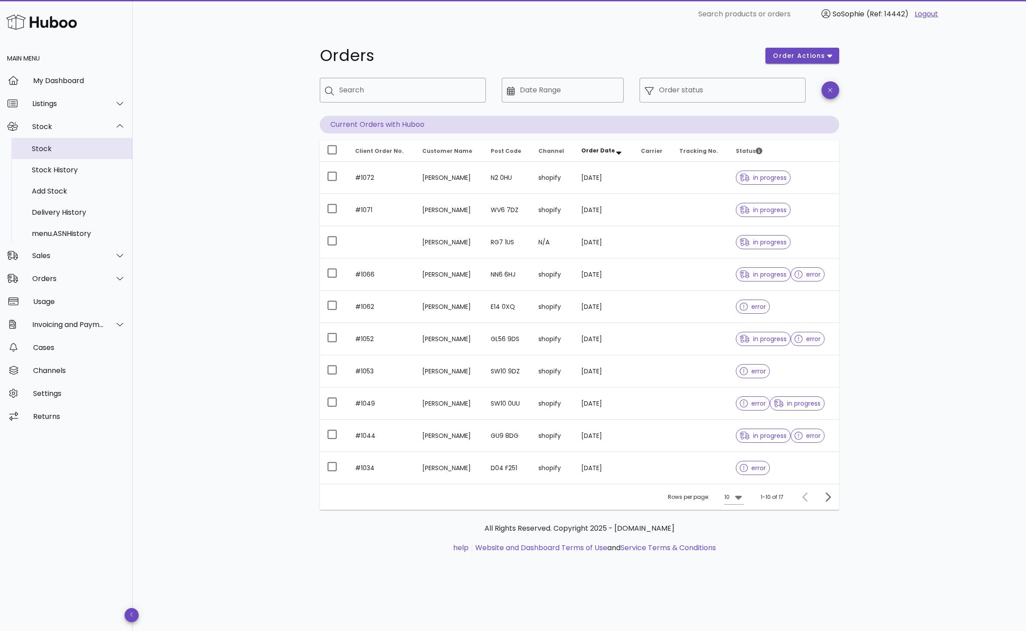
click at [59, 143] on div "Stock" at bounding box center [79, 148] width 94 height 19
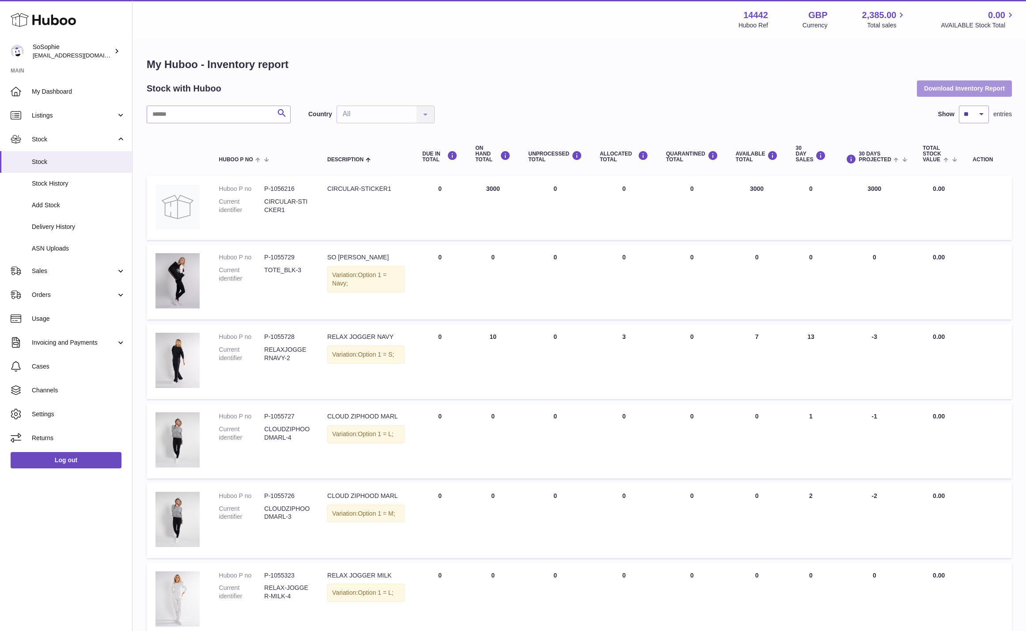
click at [955, 89] on button "Download Inventory Report" at bounding box center [964, 88] width 95 height 16
